Goal: Information Seeking & Learning: Learn about a topic

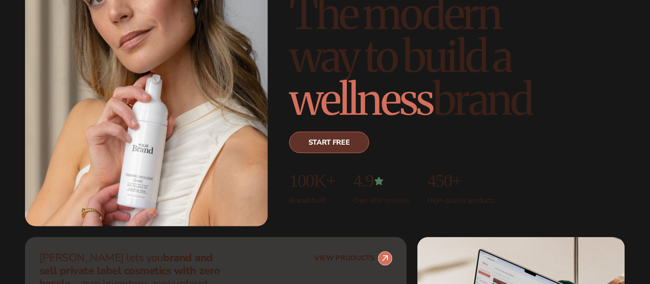
scroll to position [134, 0]
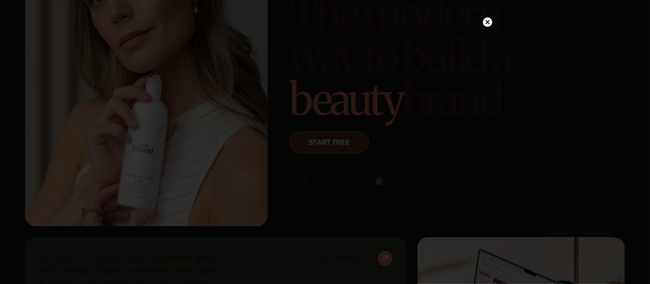
drag, startPoint x: 485, startPoint y: 22, endPoint x: 485, endPoint y: 29, distance: 7.1
click at [485, 23] on circle at bounding box center [487, 21] width 9 height 9
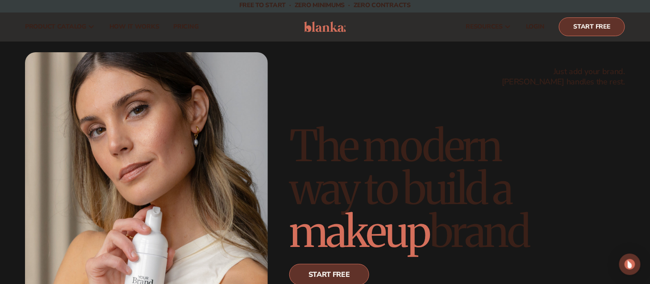
scroll to position [0, 0]
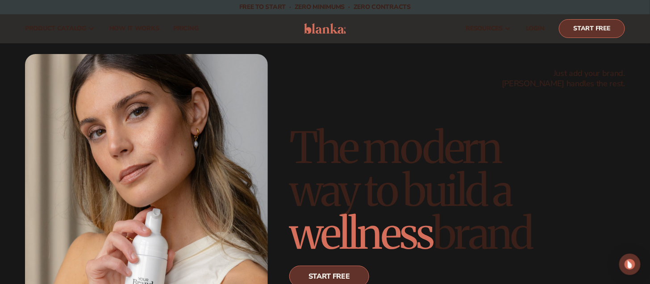
click at [192, 29] on span "pricing" at bounding box center [185, 28] width 25 height 7
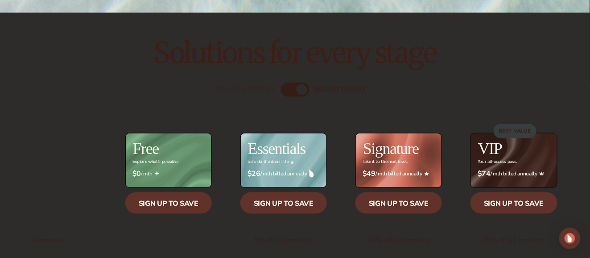
scroll to position [268, 0]
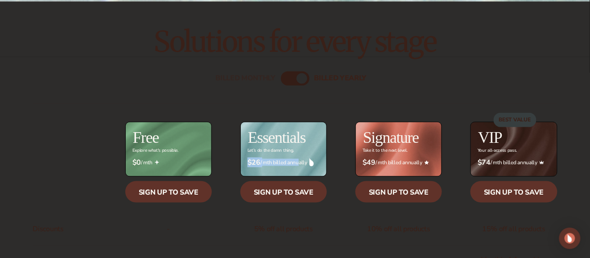
drag, startPoint x: 296, startPoint y: 163, endPoint x: 242, endPoint y: 162, distance: 54.0
click at [242, 162] on div "$ $26 / mth billed annually" at bounding box center [283, 162] width 87 height 23
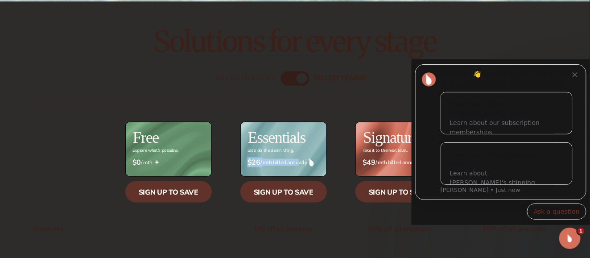
scroll to position [0, 0]
click at [295, 160] on span "$26 / mth billed annually" at bounding box center [284, 162] width 72 height 8
click at [575, 76] on icon "Dismiss notification" at bounding box center [574, 74] width 5 height 5
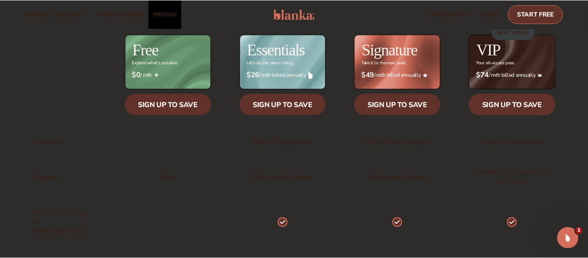
scroll to position [348, 0]
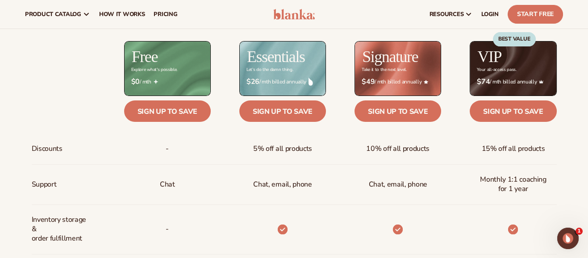
click at [221, 64] on div "Essentials Let’s do the damn thing." at bounding box center [268, 68] width 115 height 54
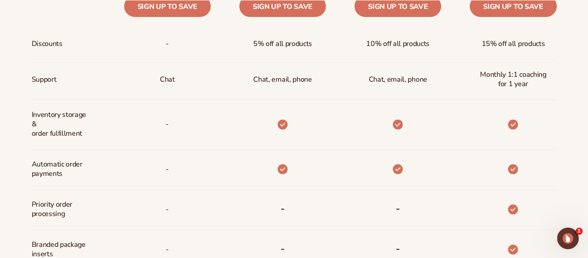
scroll to position [470, 0]
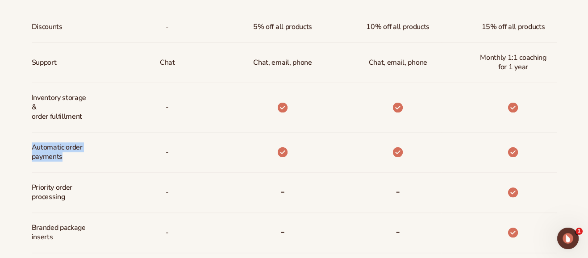
drag, startPoint x: 33, startPoint y: 145, endPoint x: 82, endPoint y: 152, distance: 49.6
click at [82, 152] on span "Automatic order payments" at bounding box center [61, 152] width 59 height 26
click at [82, 150] on span "Automatic order payments" at bounding box center [61, 152] width 59 height 26
drag, startPoint x: 32, startPoint y: 145, endPoint x: 87, endPoint y: 155, distance: 56.2
click at [87, 155] on span "Automatic order payments" at bounding box center [61, 152] width 59 height 26
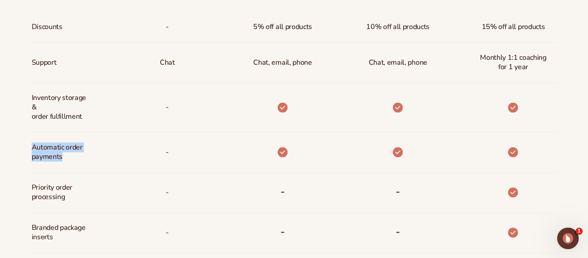
click at [87, 155] on span "Automatic order payments" at bounding box center [61, 152] width 59 height 26
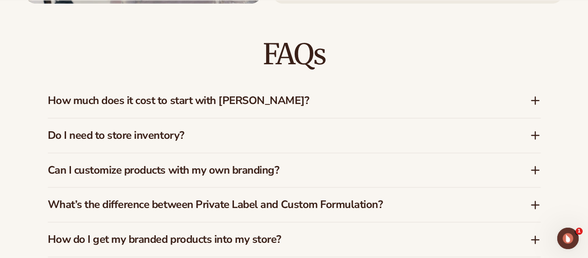
scroll to position [1281, 0]
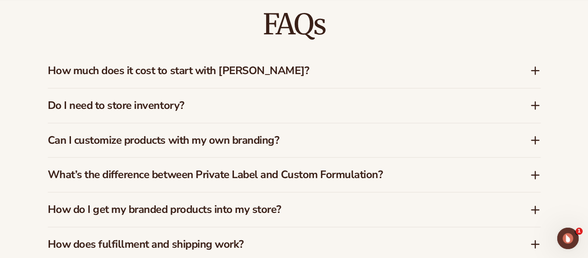
click at [216, 99] on h3 "Do I need to store inventory?" at bounding box center [275, 105] width 455 height 13
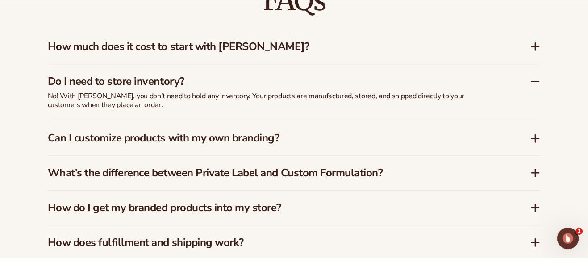
scroll to position [1322, 0]
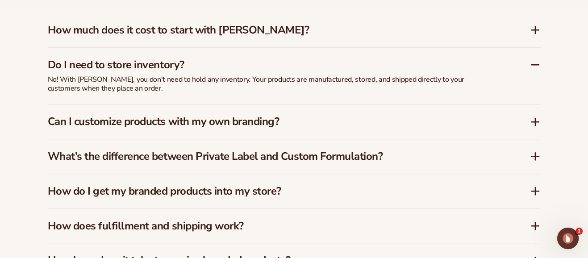
click at [246, 115] on h3 "Can I customize products with my own branding?" at bounding box center [275, 121] width 455 height 13
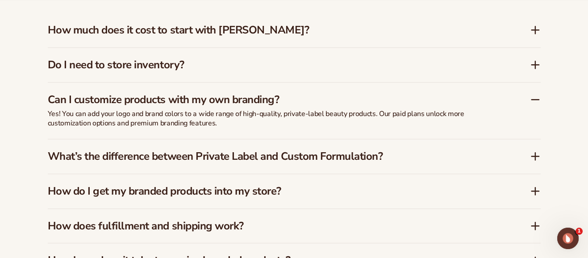
scroll to position [1362, 0]
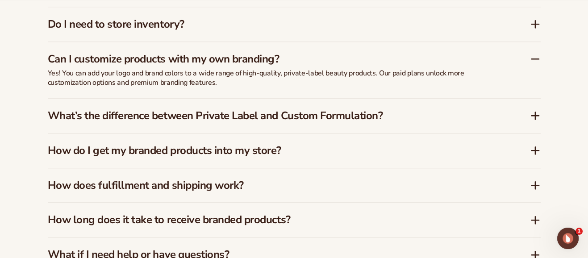
click at [280, 109] on h3 "What’s the difference between Private Label and Custom Formulation?" at bounding box center [275, 115] width 455 height 13
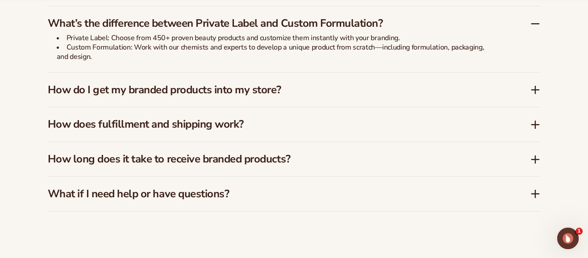
scroll to position [1444, 0]
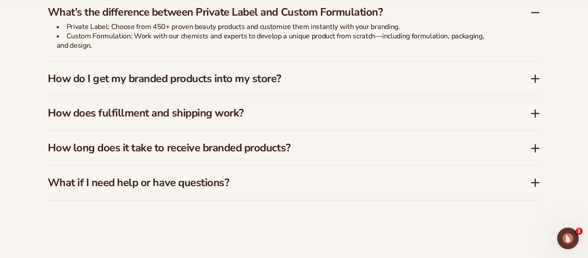
click at [286, 72] on h3 "How do I get my branded products into my store?" at bounding box center [275, 78] width 455 height 13
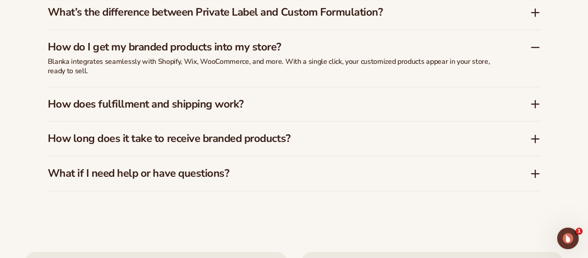
click at [263, 98] on h3 "How does fulfillment and shipping work?" at bounding box center [275, 104] width 455 height 13
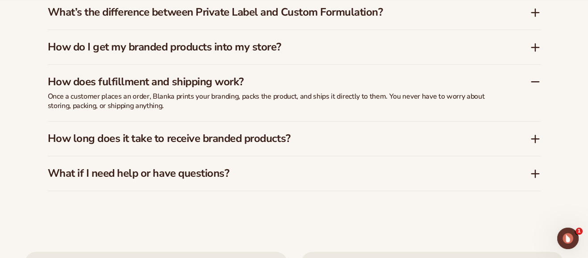
click at [262, 132] on h3 "How long does it take to receive branded products?" at bounding box center [275, 138] width 455 height 13
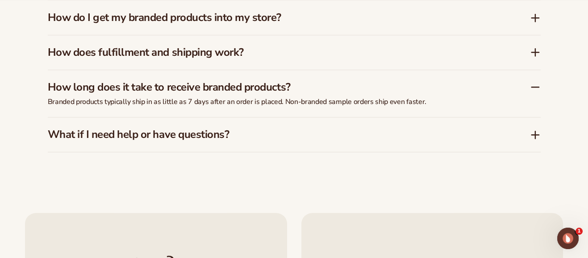
scroll to position [1484, 0]
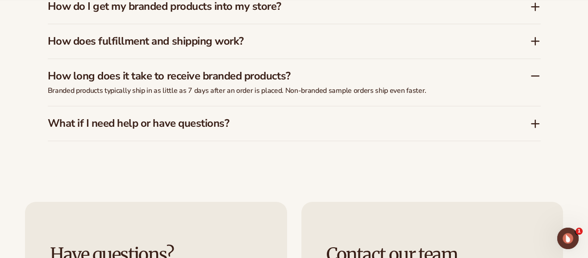
click at [272, 117] on h3 "What if I need help or have questions?" at bounding box center [275, 123] width 455 height 13
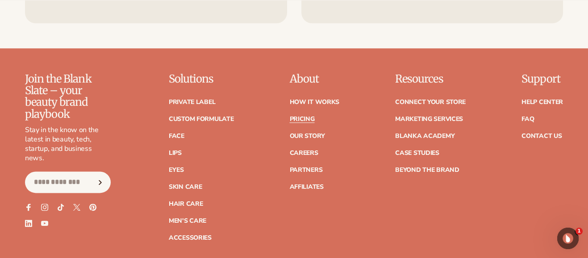
scroll to position [1849, 0]
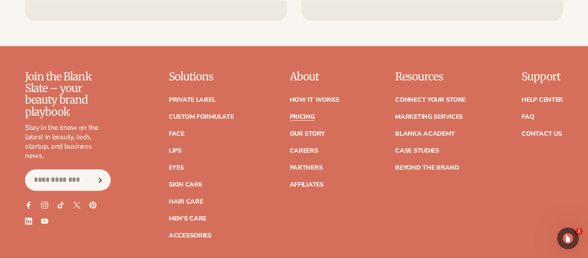
click at [304, 97] on link "How It Works" at bounding box center [314, 100] width 50 height 6
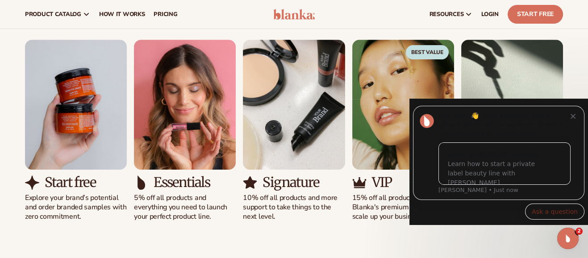
click at [570, 119] on div "Hey there 👋 Have questions about private label? Talk to our team. Search for he…" at bounding box center [504, 125] width 132 height 26
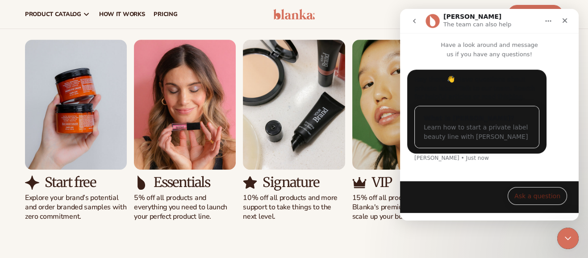
click at [563, 23] on icon "Close" at bounding box center [564, 20] width 7 height 7
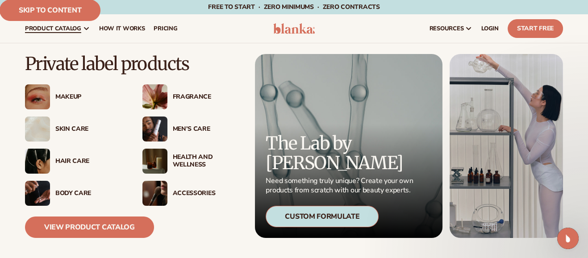
scroll to position [40, 0]
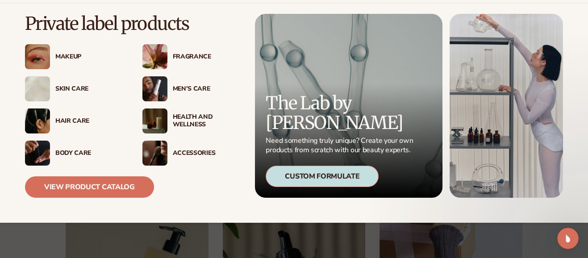
click at [92, 184] on link "View Product Catalog" at bounding box center [89, 186] width 129 height 21
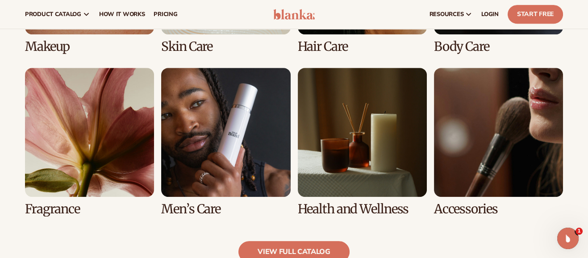
scroll to position [770, 0]
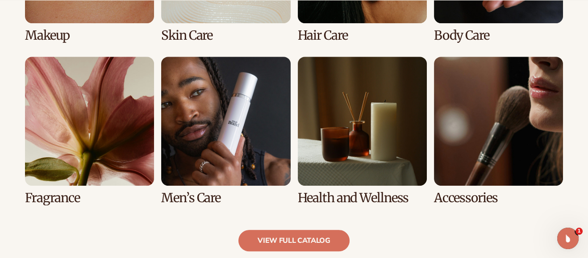
click at [232, 137] on link "6 / 8" at bounding box center [225, 131] width 129 height 148
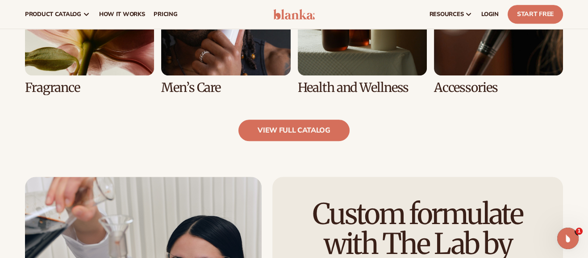
scroll to position [892, 0]
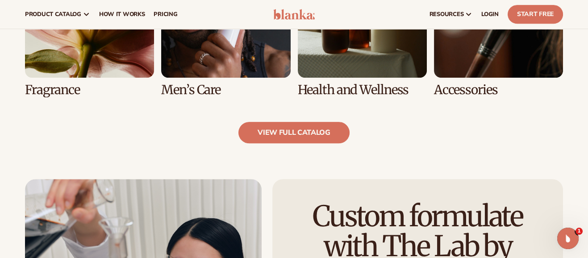
click at [270, 132] on link "view full catalog" at bounding box center [293, 132] width 111 height 21
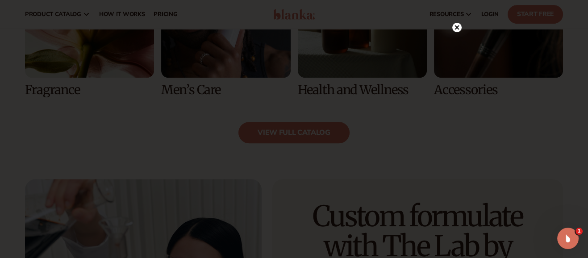
click at [455, 29] on circle at bounding box center [456, 27] width 9 height 9
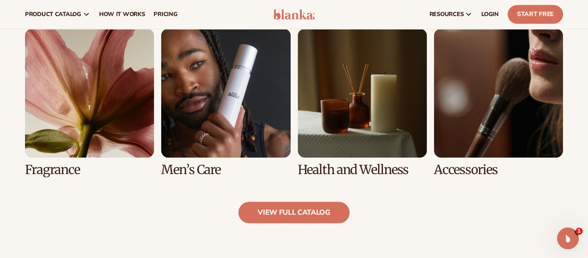
scroll to position [811, 0]
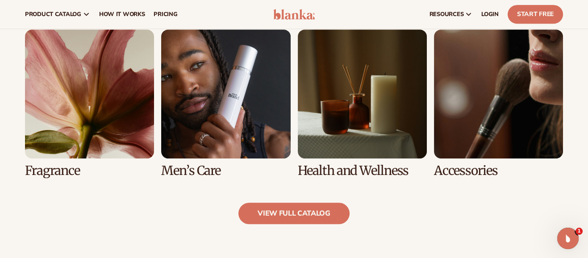
click at [209, 97] on link "6 / 8" at bounding box center [225, 103] width 129 height 148
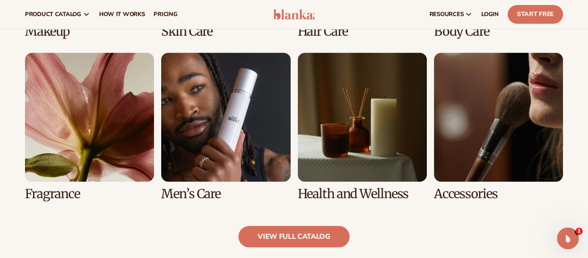
scroll to position [770, 0]
